Goal: Check status

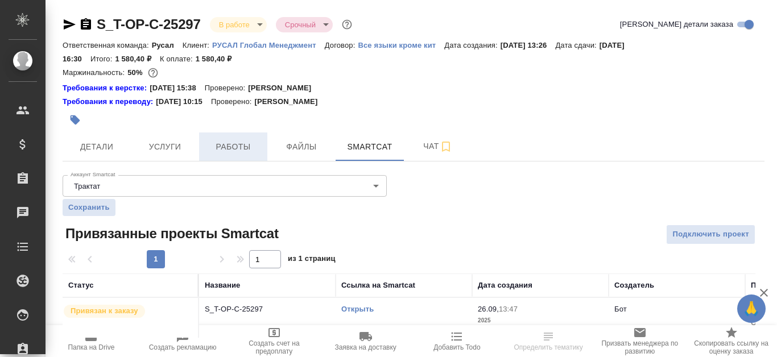
click at [240, 142] on span "Работы" at bounding box center [233, 147] width 55 height 14
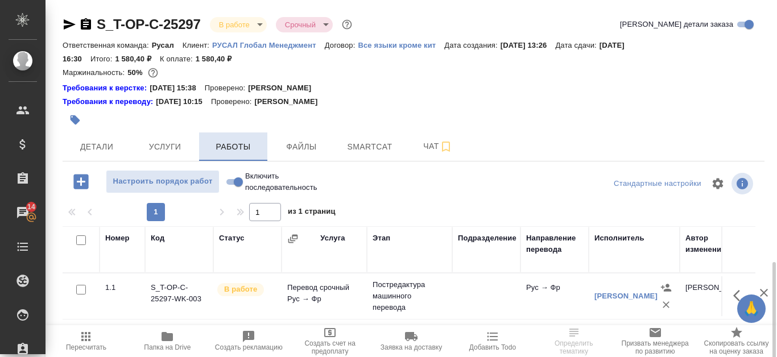
scroll to position [154, 0]
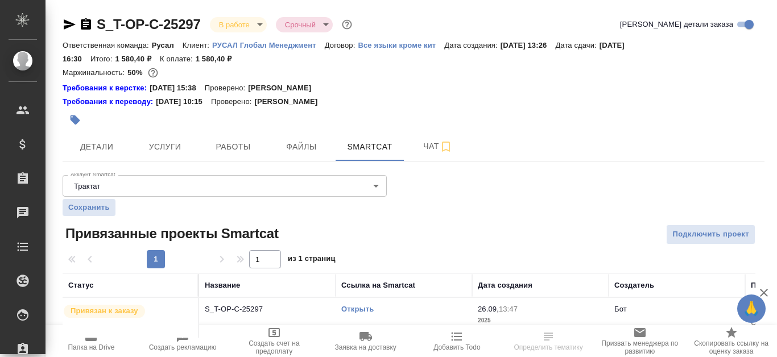
click at [358, 304] on div "Открыть" at bounding box center [403, 309] width 125 height 11
click at [356, 308] on link "Открыть" at bounding box center [357, 309] width 32 height 9
click at [341, 305] on td "Открыть" at bounding box center [404, 318] width 136 height 40
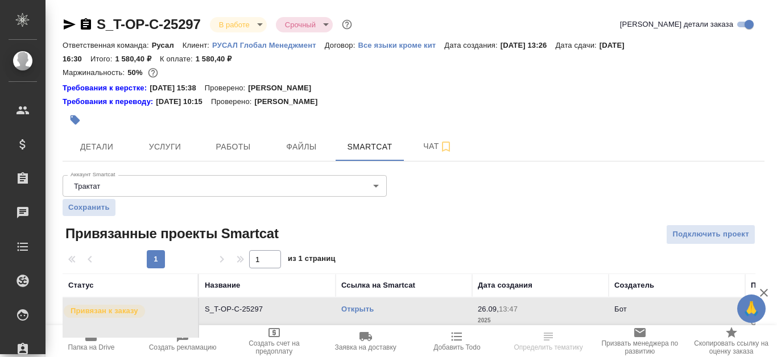
click at [341, 305] on td "Открыть" at bounding box center [404, 318] width 136 height 40
click at [371, 308] on link "Открыть" at bounding box center [357, 309] width 32 height 9
